Goal: Information Seeking & Learning: Check status

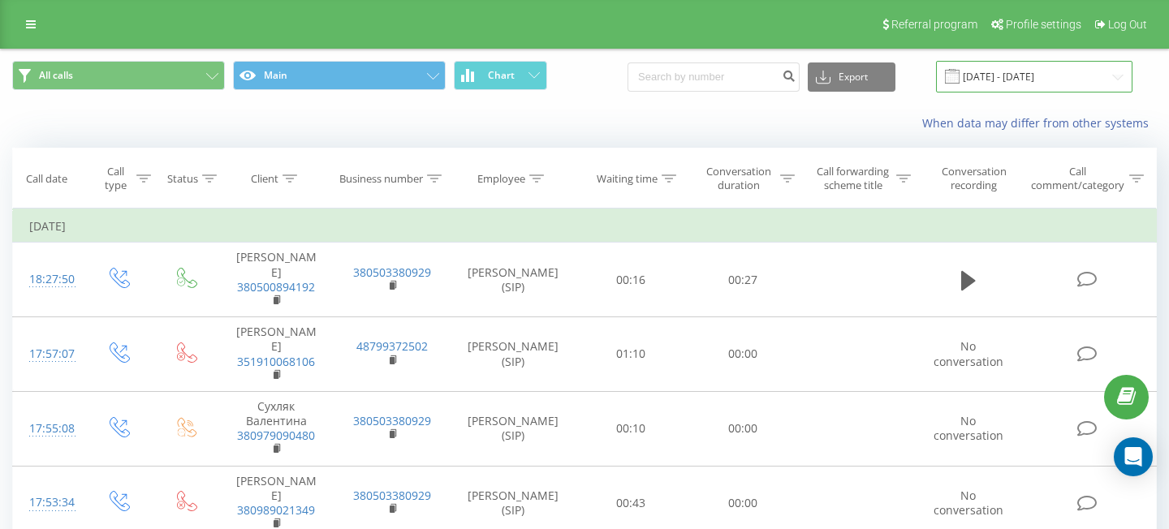
click at [1007, 74] on input "[DATE] - [DATE]" at bounding box center [1034, 77] width 196 height 32
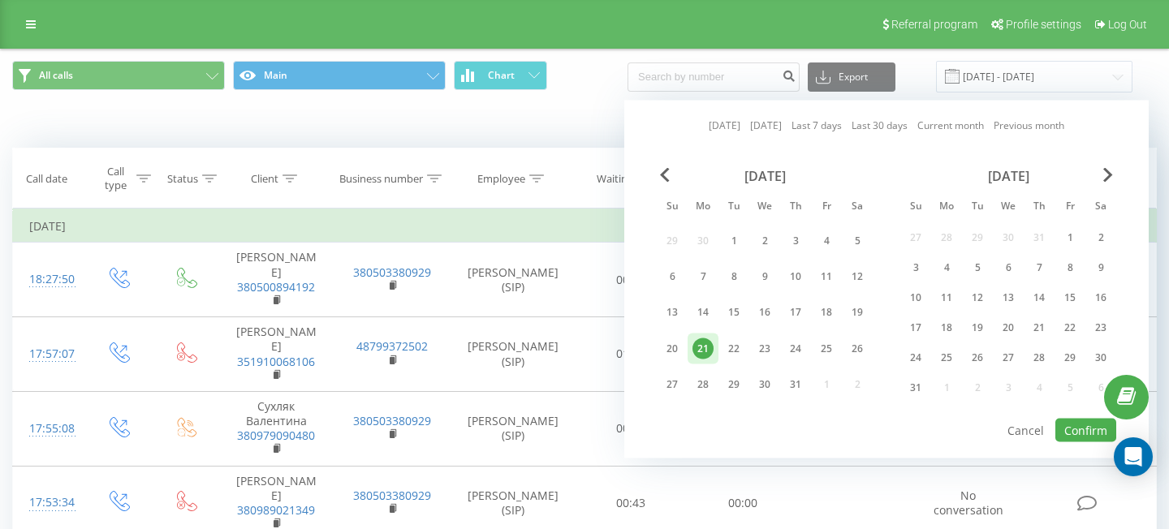
click at [972, 119] on link "Current month" at bounding box center [950, 125] width 67 height 15
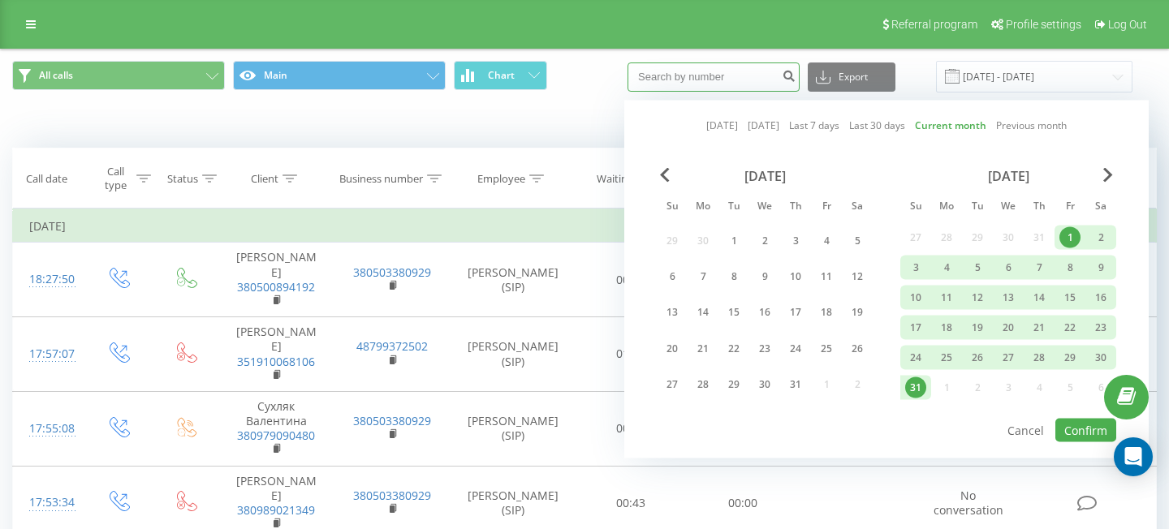
click at [730, 81] on input at bounding box center [714, 77] width 172 height 29
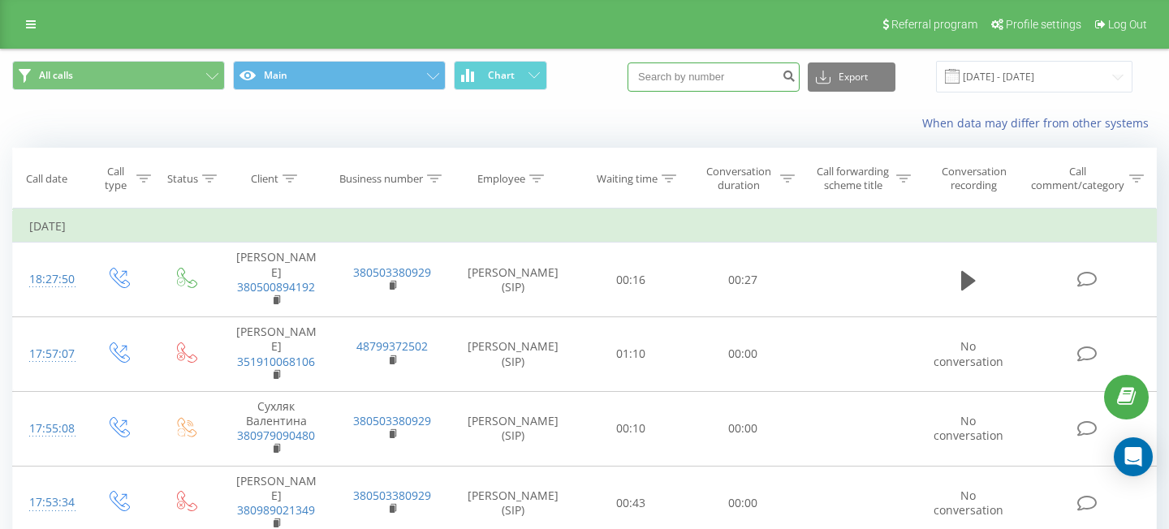
paste input "380730906094"
type input "380730906094"
click at [831, 80] on icon at bounding box center [823, 77] width 15 height 16
click at [796, 76] on icon "submit" at bounding box center [789, 74] width 14 height 10
click at [1016, 75] on input "[DATE] - [DATE]" at bounding box center [1034, 77] width 196 height 32
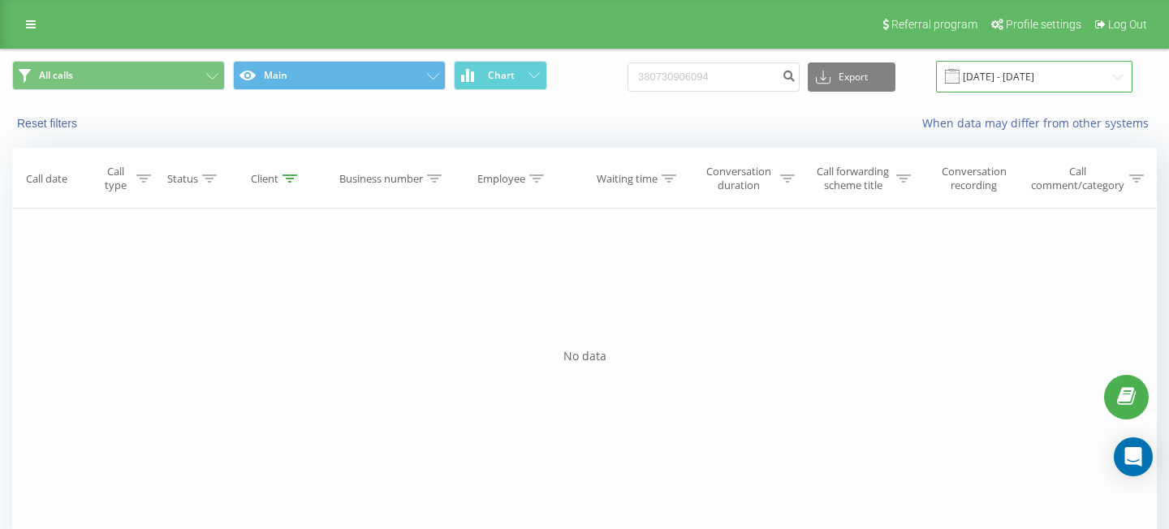
click at [1036, 76] on input "19.05.2025 - 19.08.2025" at bounding box center [1034, 77] width 196 height 32
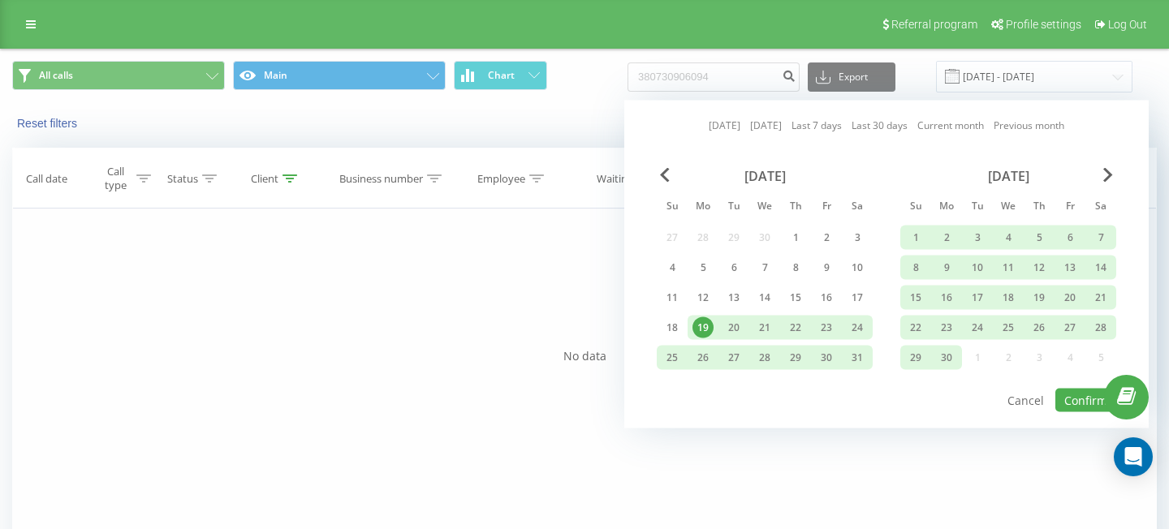
click at [973, 123] on link "Current month" at bounding box center [950, 125] width 67 height 15
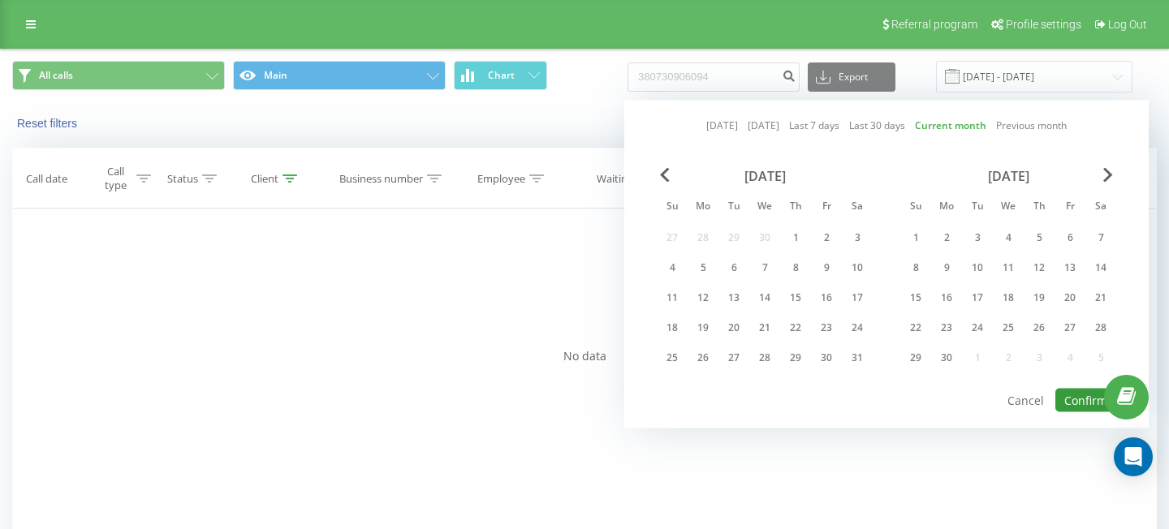
click at [1069, 398] on button "Confirm" at bounding box center [1085, 401] width 61 height 24
type input "01.08.2025 - 31.08.2025"
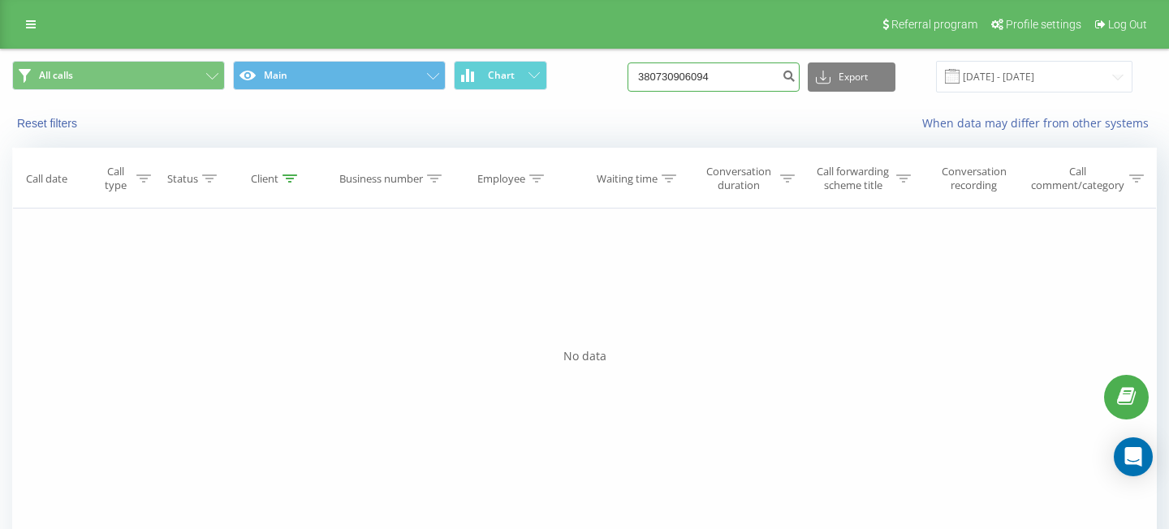
click at [694, 80] on input "380730906094" at bounding box center [714, 77] width 172 height 29
type input "0730906094"
click at [796, 76] on icon "submit" at bounding box center [789, 74] width 14 height 10
